Goal: Navigation & Orientation: Understand site structure

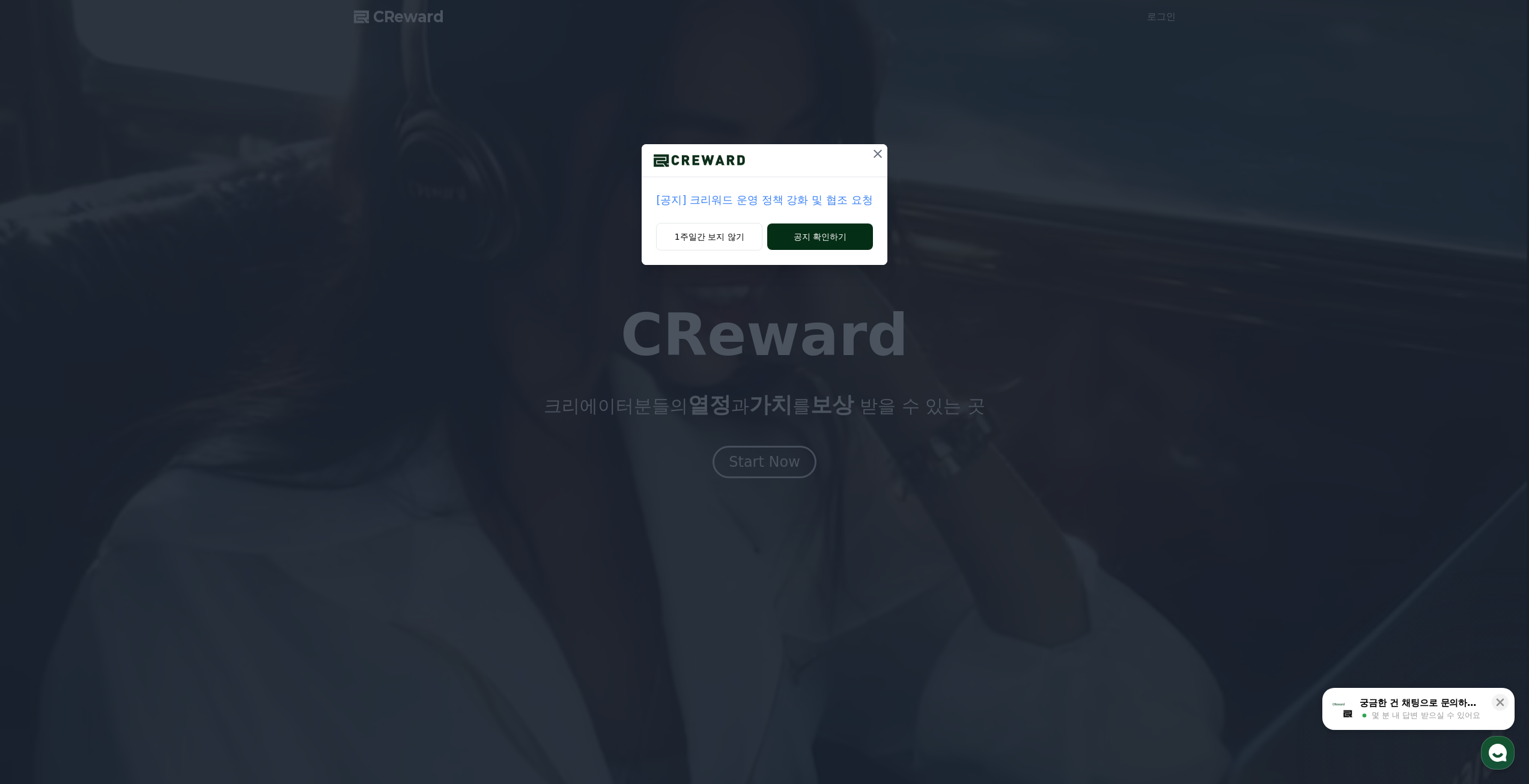
click at [820, 234] on button "공지 확인하기" at bounding box center [820, 237] width 106 height 27
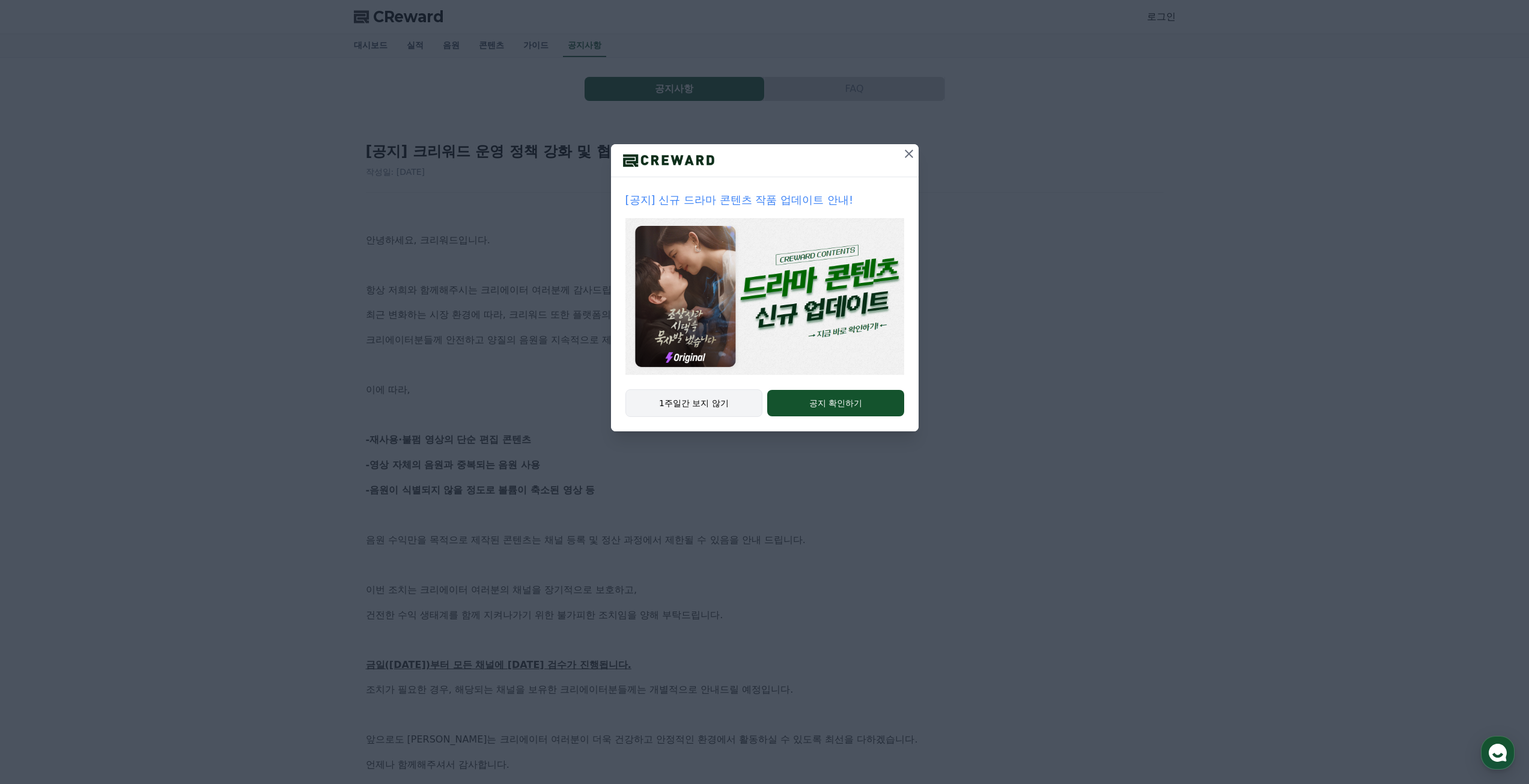
click at [737, 400] on button "1주일간 보지 않기" at bounding box center [694, 402] width 138 height 28
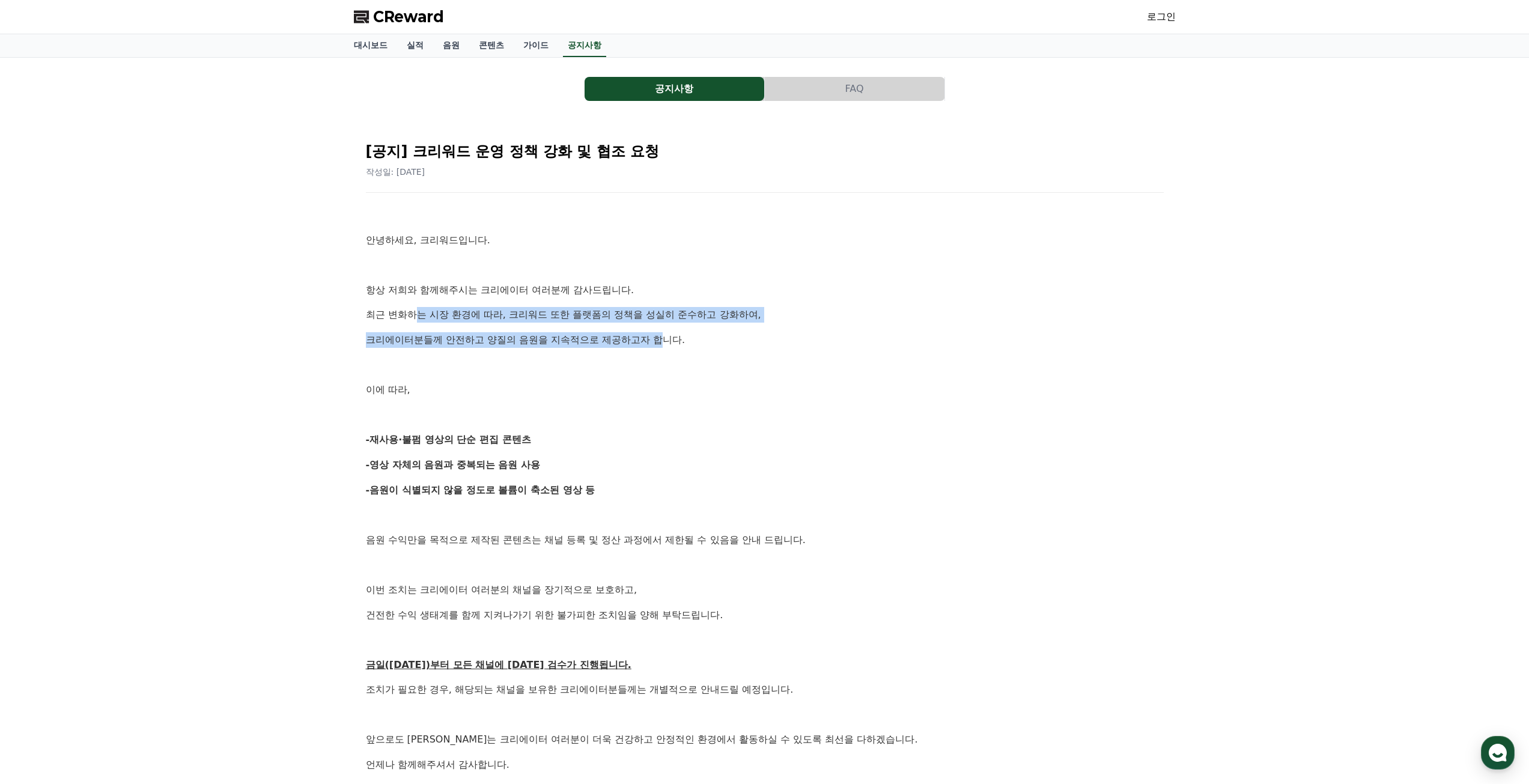
drag, startPoint x: 422, startPoint y: 314, endPoint x: 667, endPoint y: 338, distance: 246.2
click at [665, 338] on div "안녕하세요, 크리워드입니다. 항상 저희와 함께해주시는 크리에이터 여러분께 감사드립니다. 최근 변화하는 시장 환경에 따라, 크리워드 또한 플랫폼…" at bounding box center [764, 515] width 798 height 615
click at [670, 338] on p "크리에이터분들께 안전하고 양질의 음원을 지속적으로 제공하고자 합니다." at bounding box center [764, 340] width 798 height 15
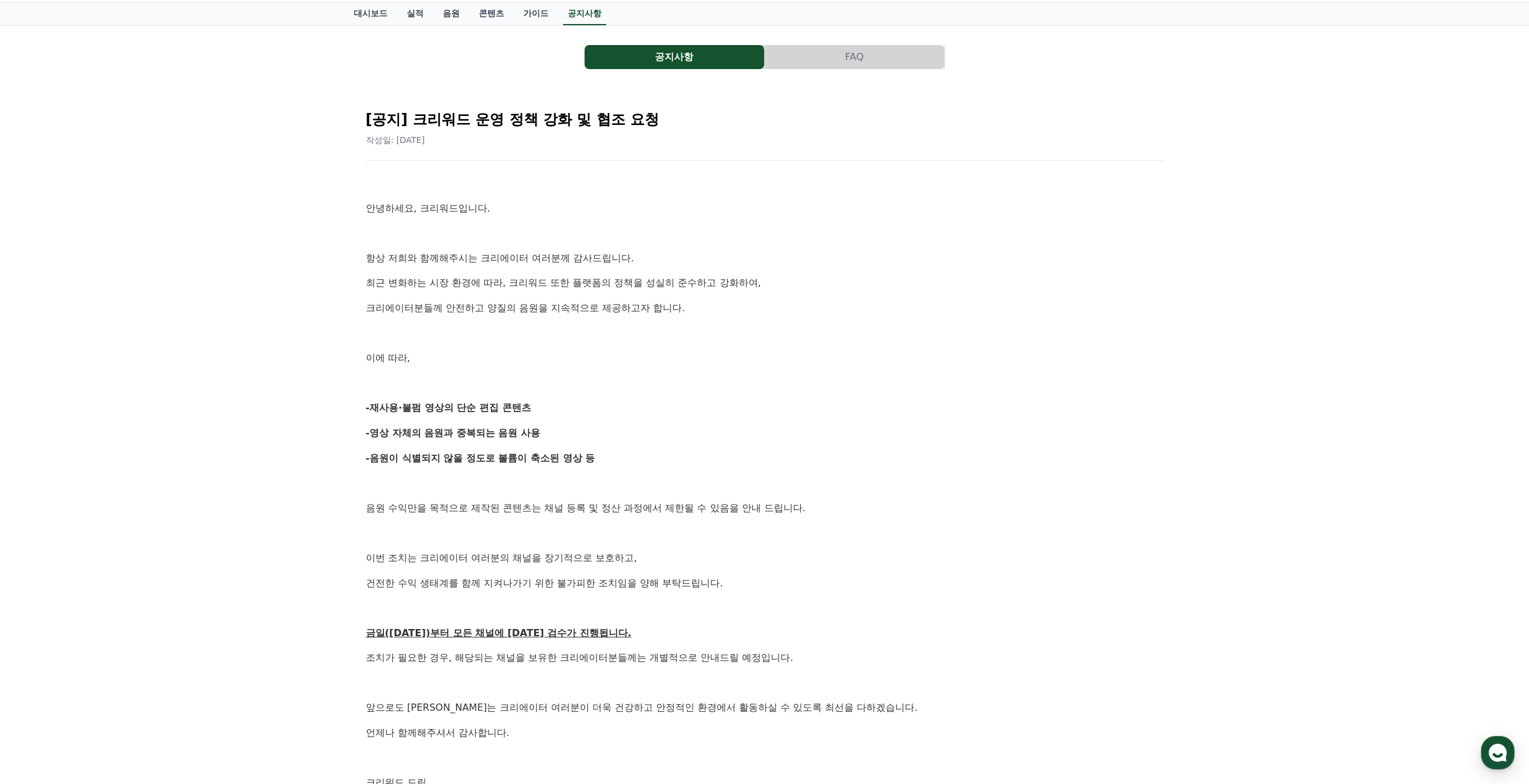
scroll to position [60, 0]
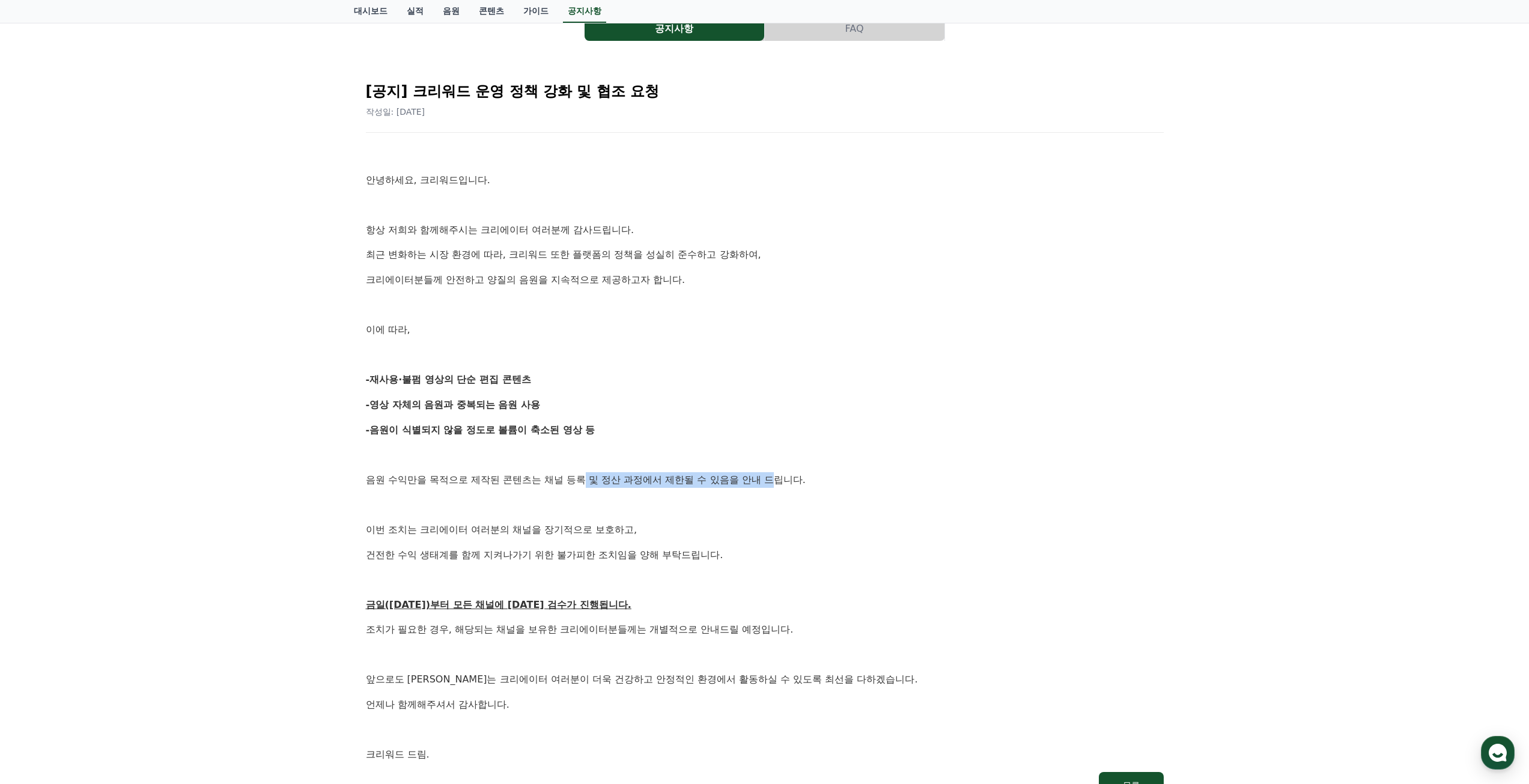
drag, startPoint x: 617, startPoint y: 481, endPoint x: 792, endPoint y: 482, distance: 175.0
click at [786, 482] on p "음원 수익만을 목적으로 제작된 콘텐츠는 채널 등록 및 정산 과정에서 제한될 수 있음을 안내 드립니다." at bounding box center [764, 479] width 798 height 15
click at [792, 482] on p "음원 수익만을 목적으로 제작된 콘텐츠는 채널 등록 및 정산 과정에서 제한될 수 있음을 안내 드립니다." at bounding box center [764, 479] width 798 height 15
drag, startPoint x: 492, startPoint y: 556, endPoint x: 693, endPoint y: 556, distance: 201.0
click at [693, 556] on p "건전한 수익 생태계를 함께 지켜나가기 위한 불가피한 조치임을 양해 부탁드립니다." at bounding box center [764, 554] width 798 height 15
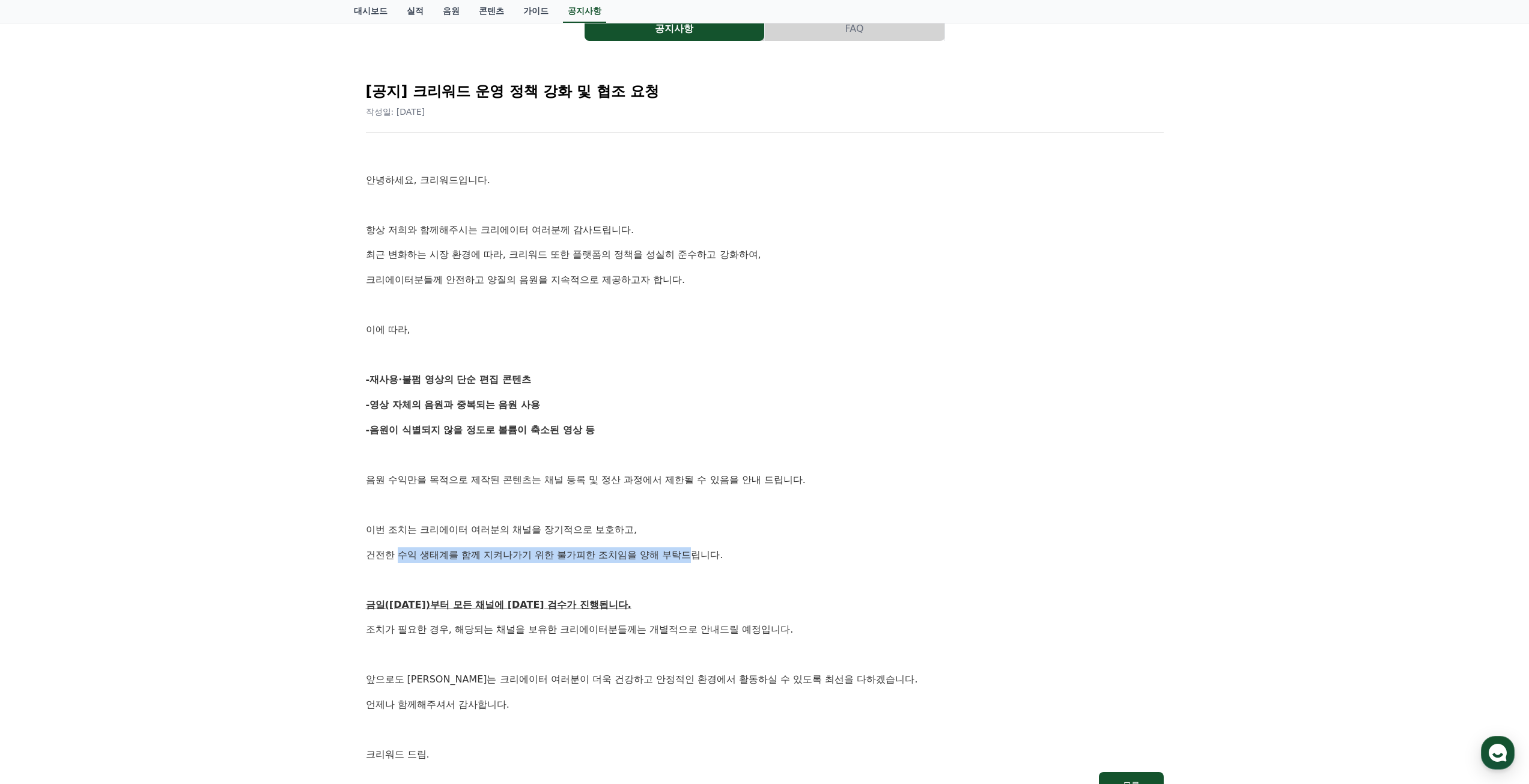
click at [646, 554] on p "건전한 수익 생태계를 함께 지켜나가기 위한 불가피한 조치임을 양해 부탁드립니다." at bounding box center [764, 554] width 798 height 15
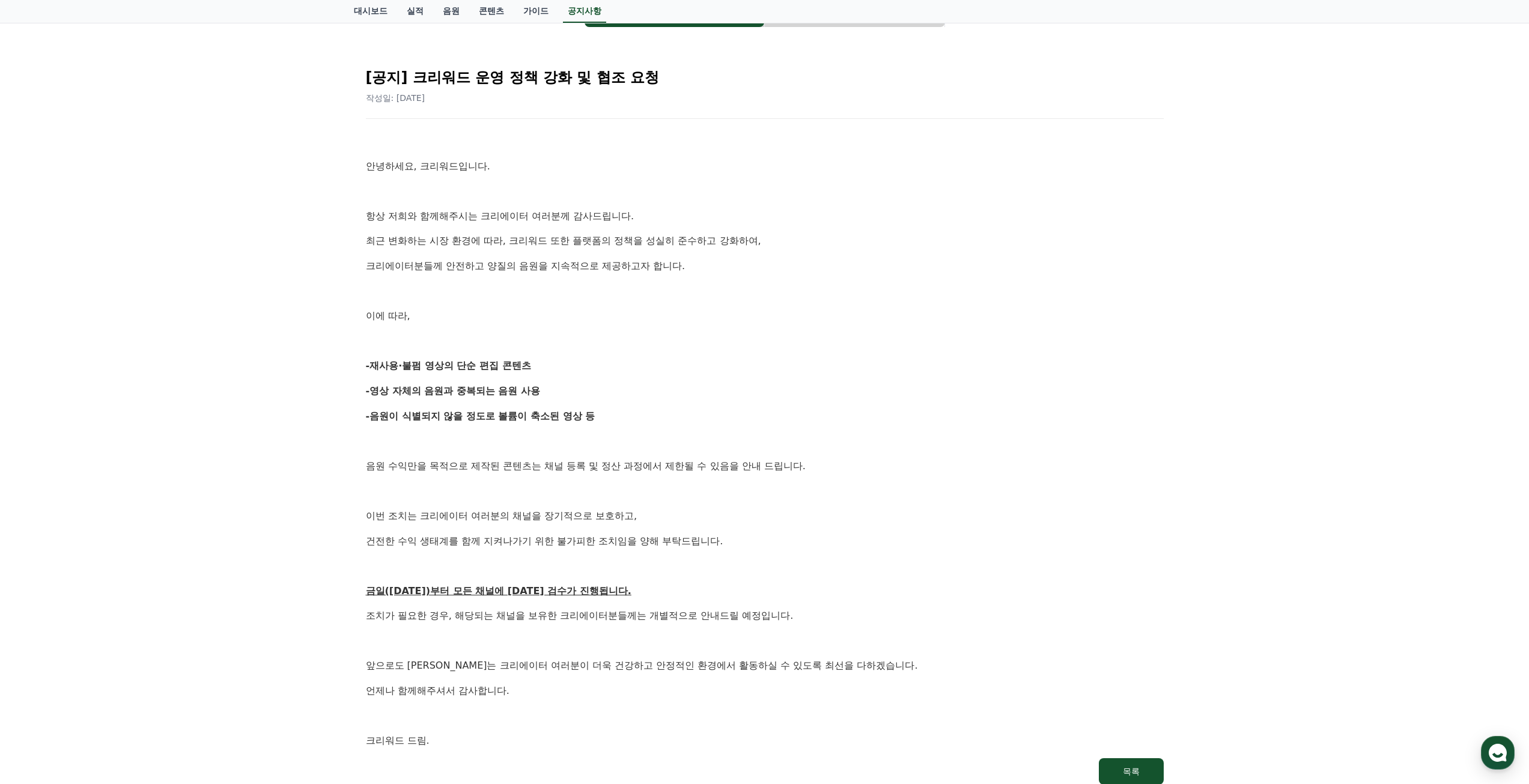
scroll to position [0, 0]
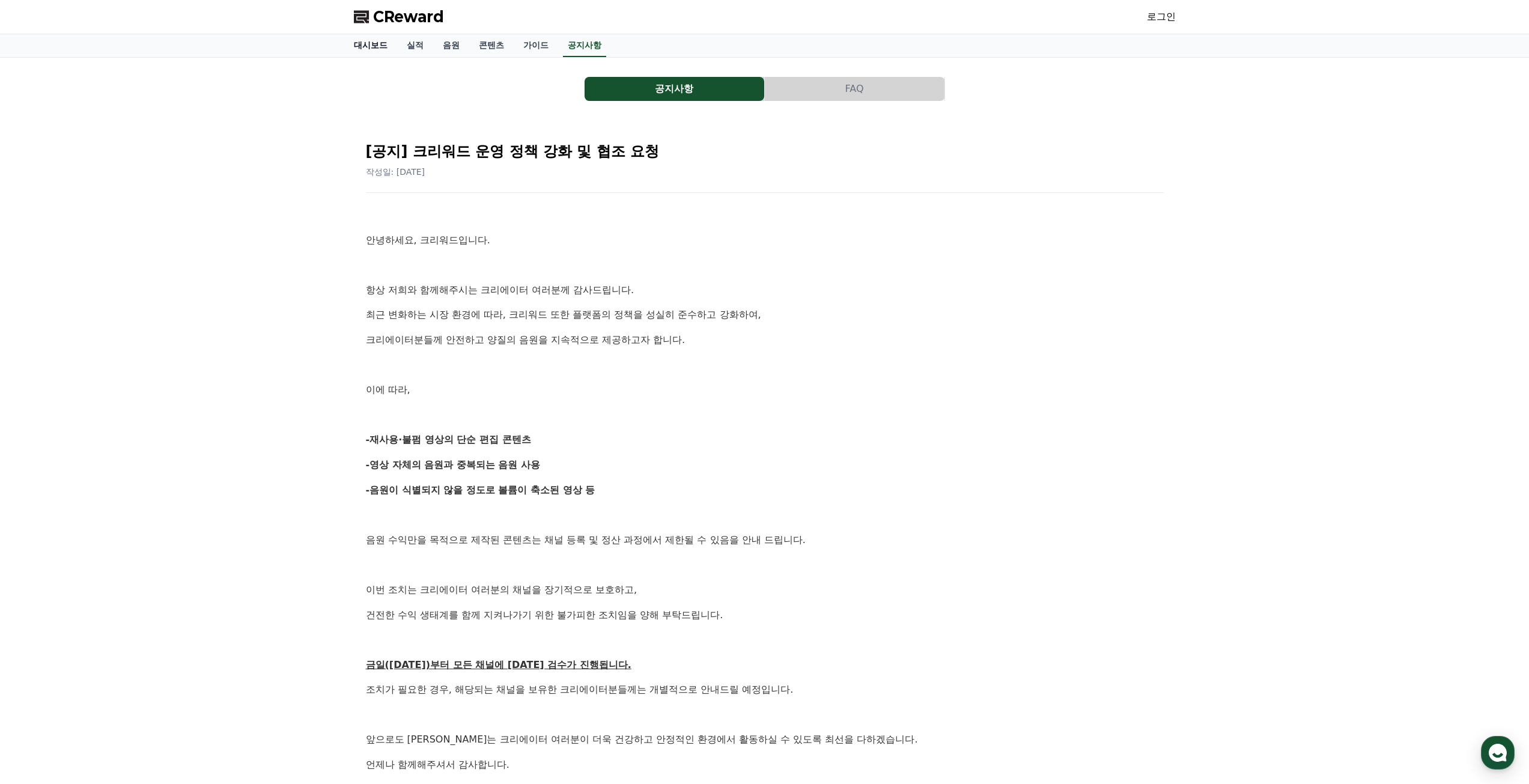
click at [375, 47] on link "대시보드" at bounding box center [370, 46] width 53 height 23
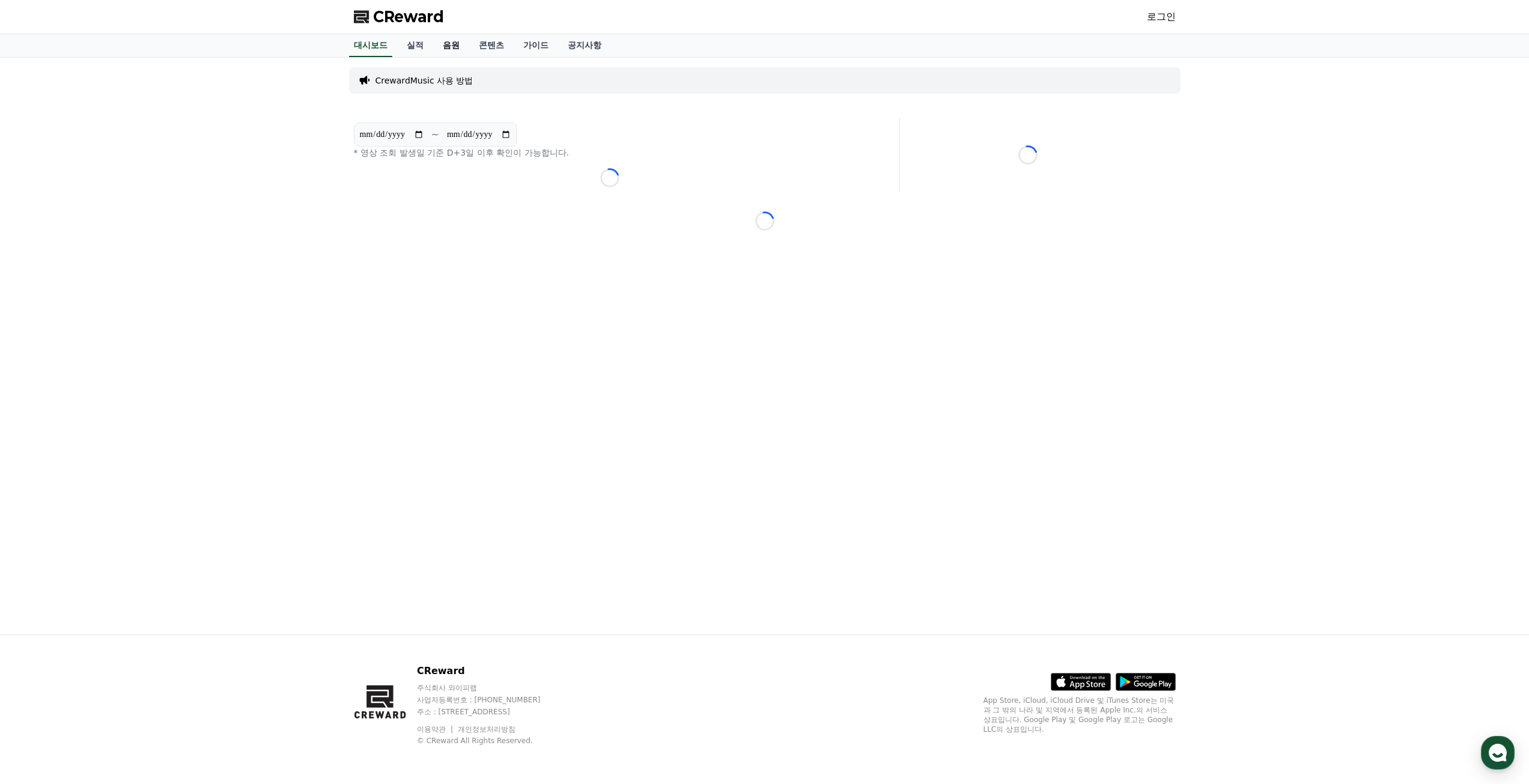
click at [446, 46] on link "음원" at bounding box center [451, 46] width 36 height 23
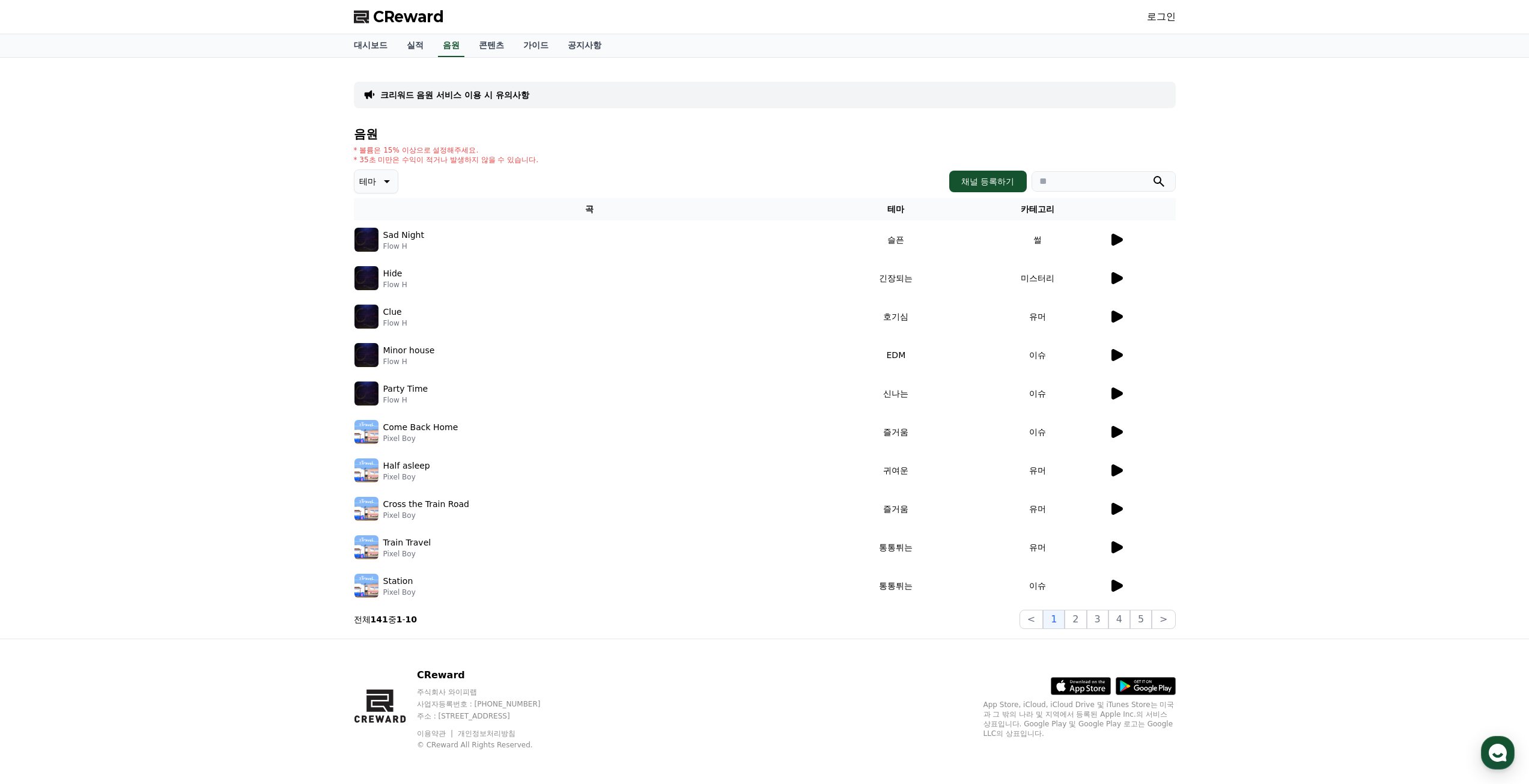
click at [1121, 235] on icon at bounding box center [1116, 240] width 14 height 14
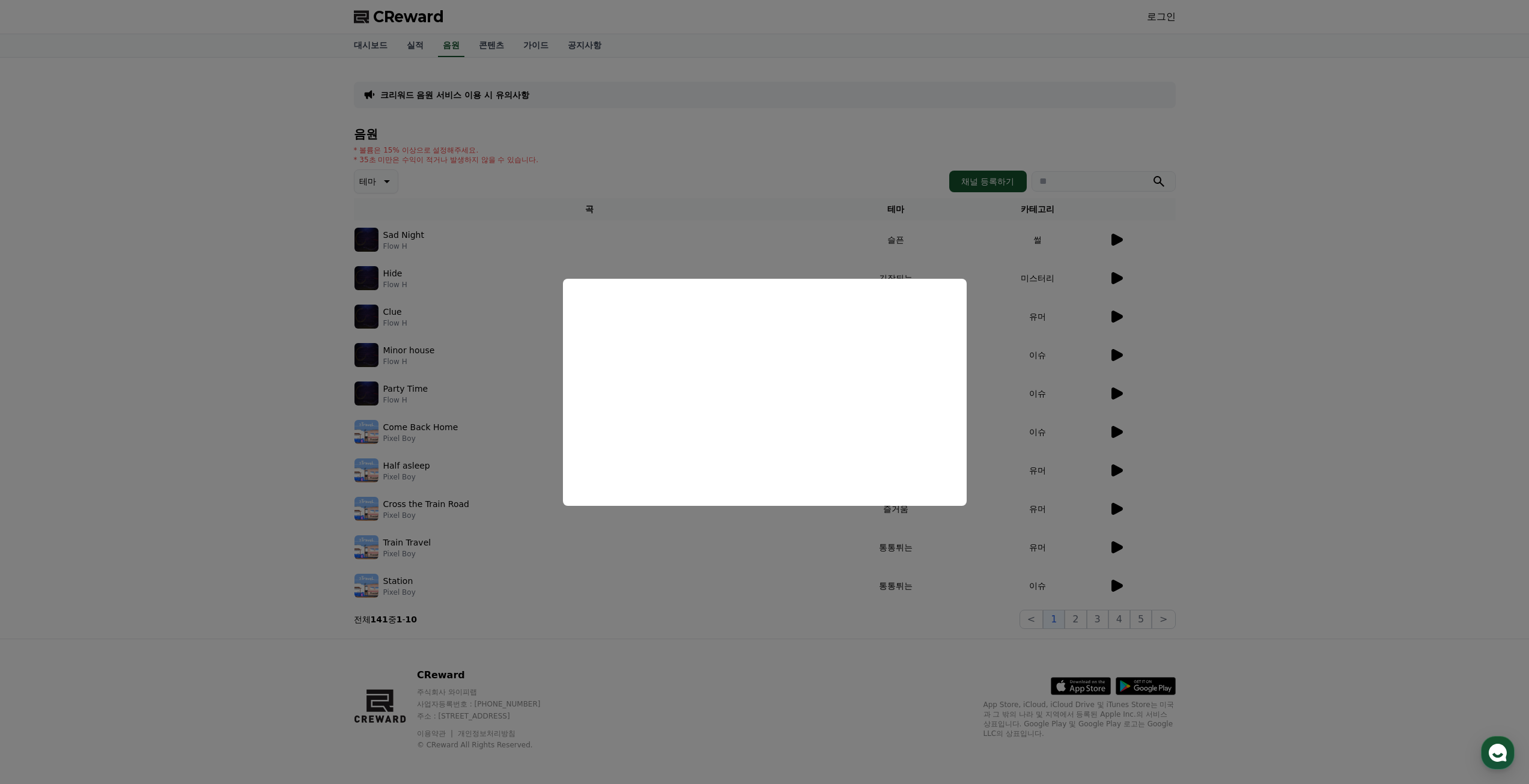
click at [1299, 358] on button "close modal" at bounding box center [764, 392] width 1529 height 784
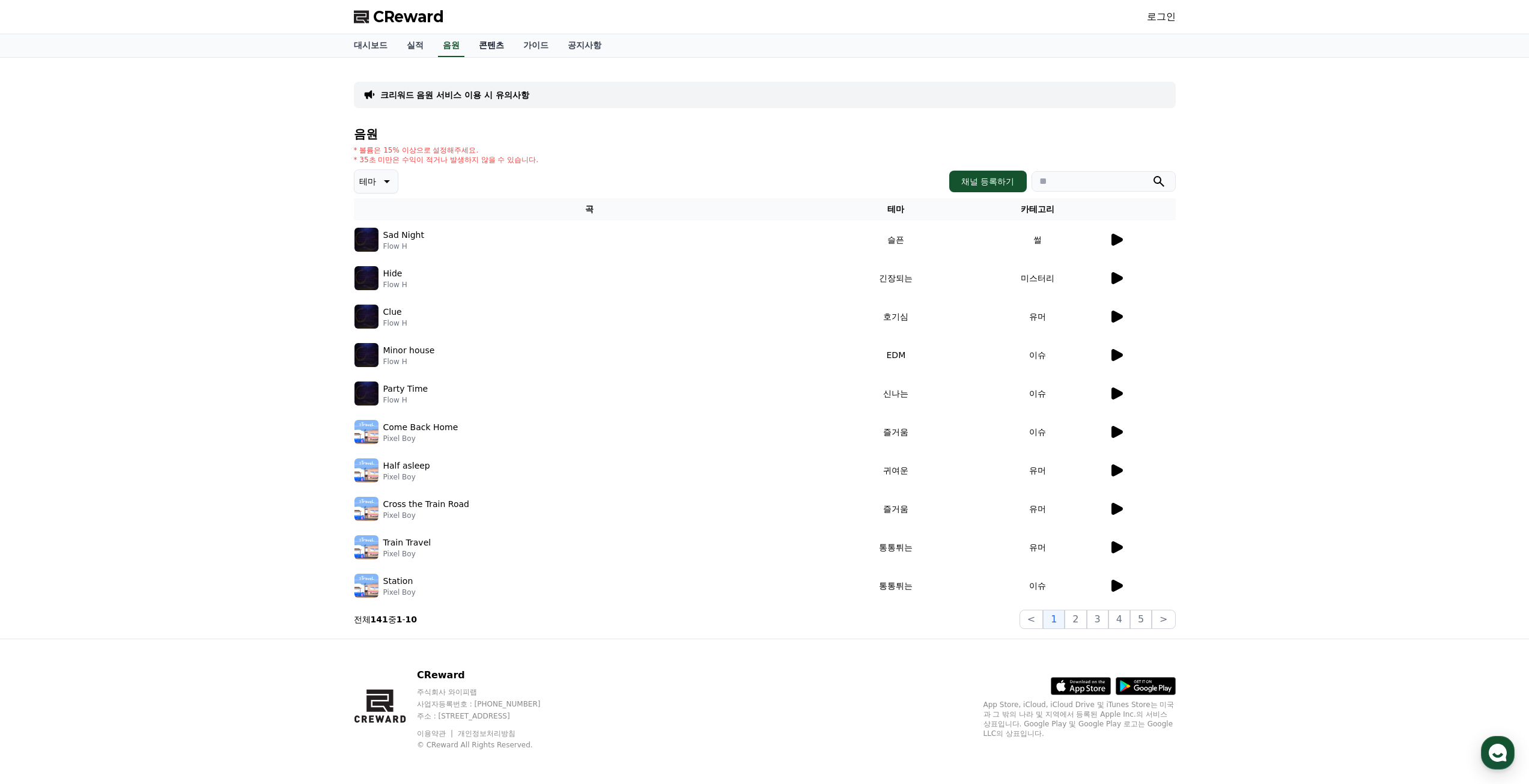
click at [495, 48] on link "콘텐츠" at bounding box center [492, 46] width 45 height 23
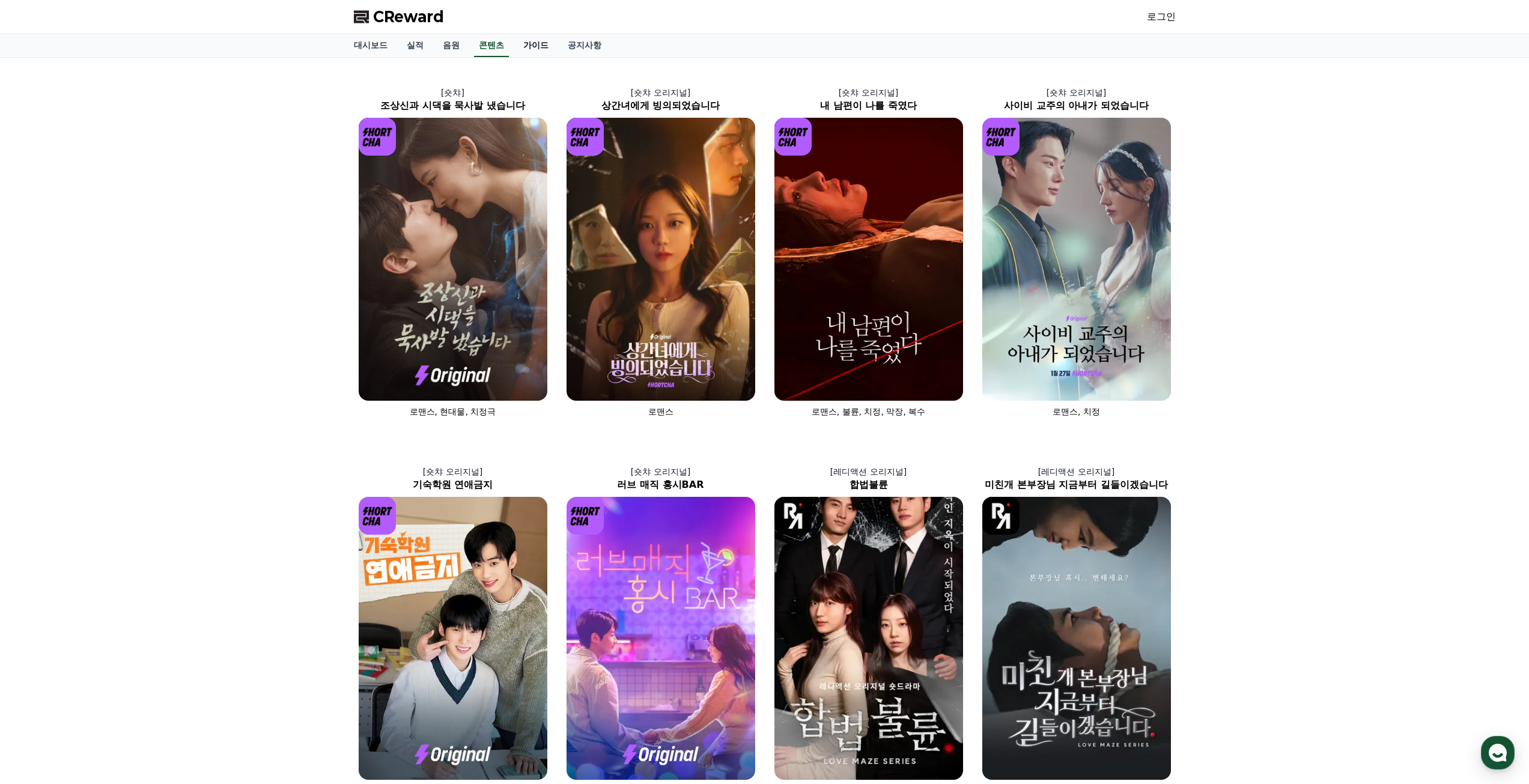
click at [544, 51] on link "가이드" at bounding box center [536, 46] width 45 height 23
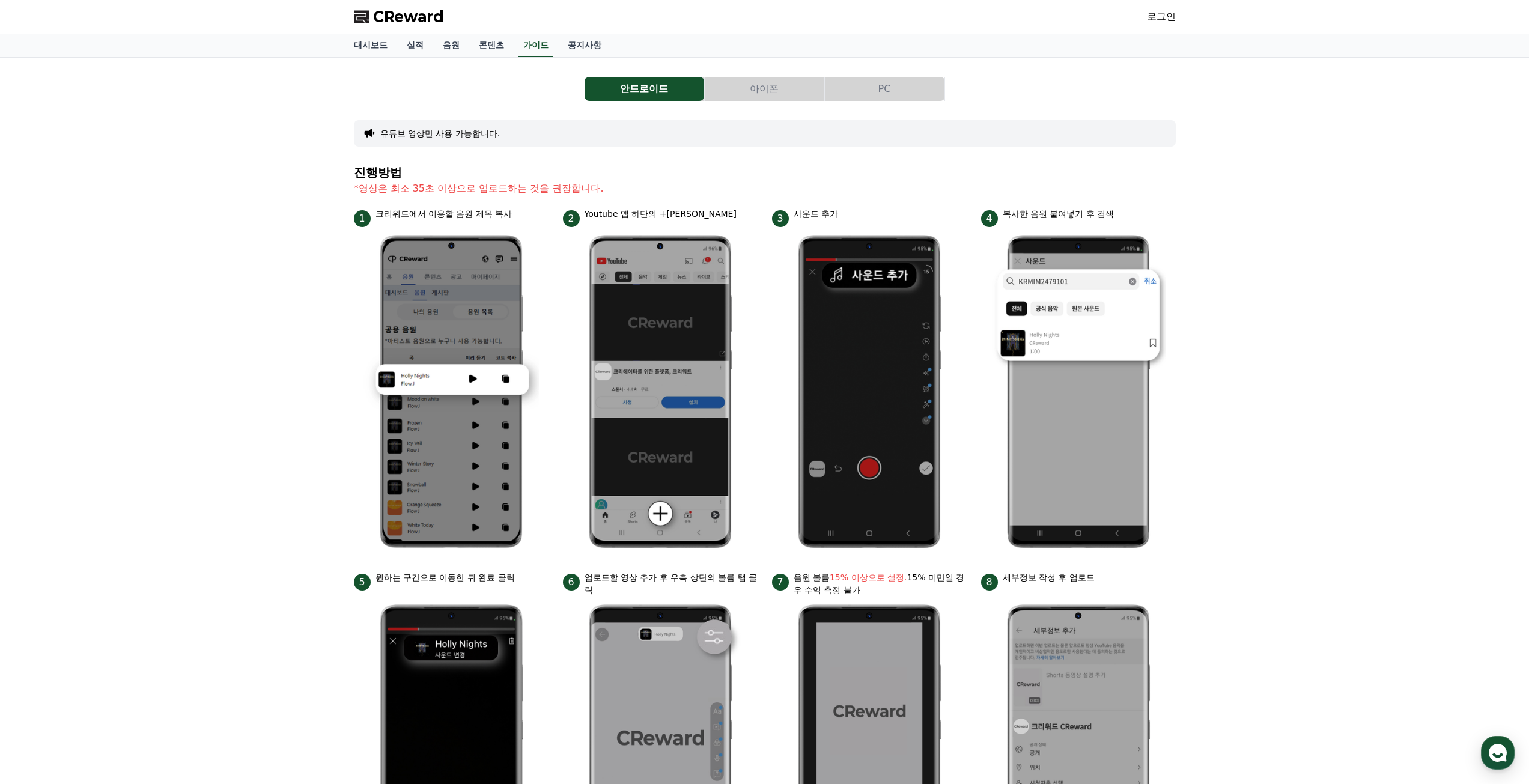
click at [762, 94] on button "아이폰" at bounding box center [764, 89] width 120 height 24
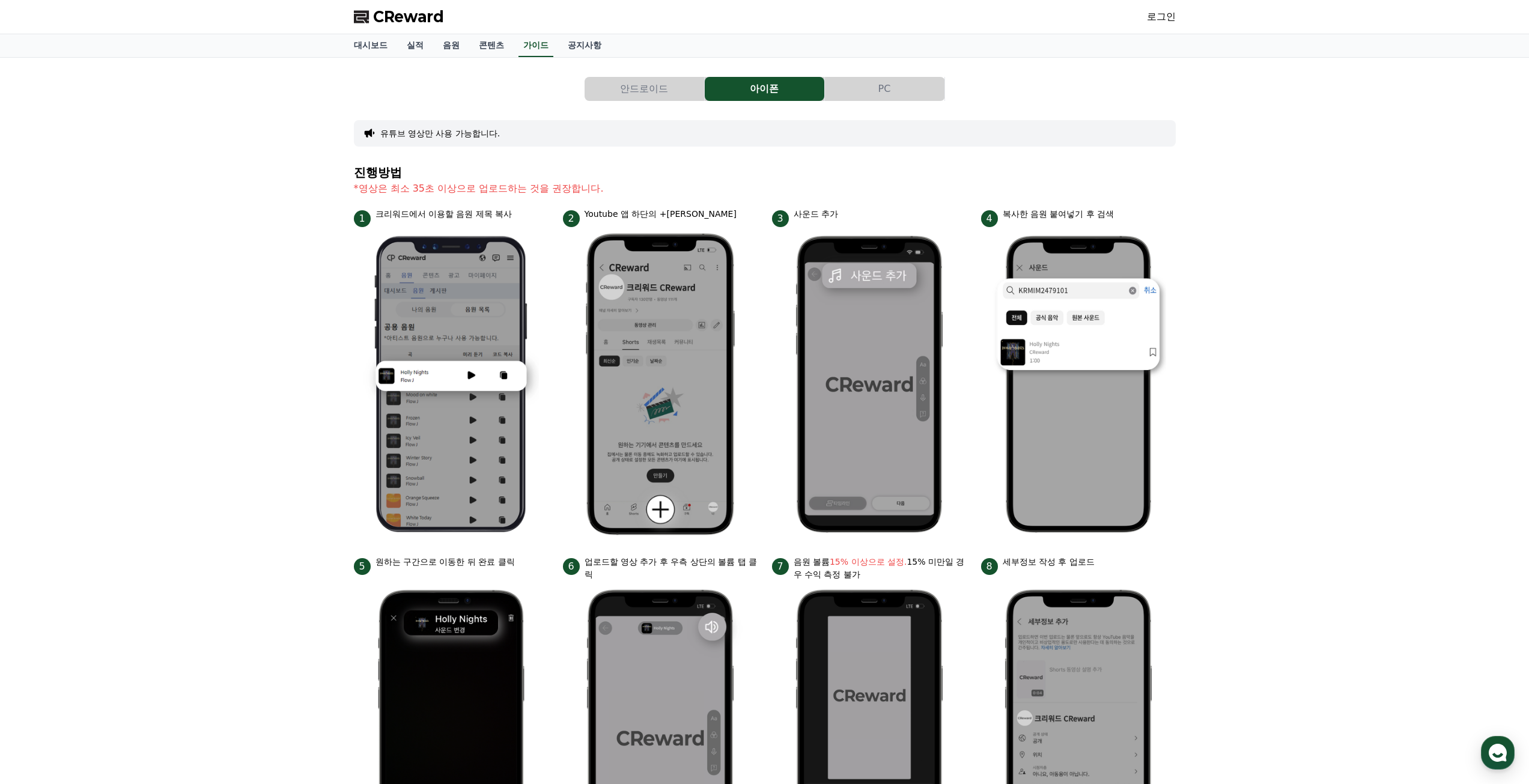
click at [411, 23] on span "CReward" at bounding box center [408, 16] width 71 height 19
